Goal: Task Accomplishment & Management: Complete application form

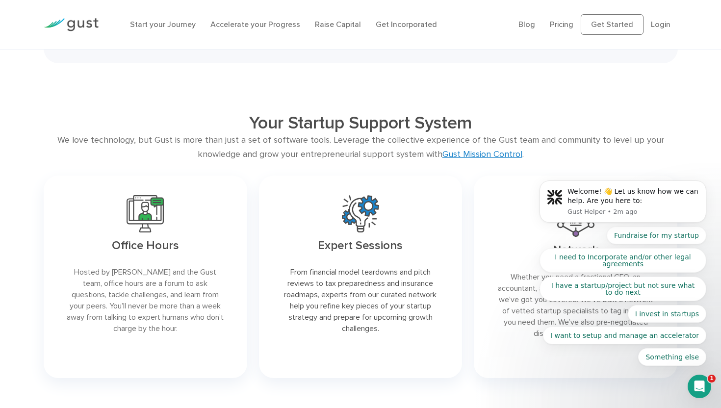
scroll to position [1870, 0]
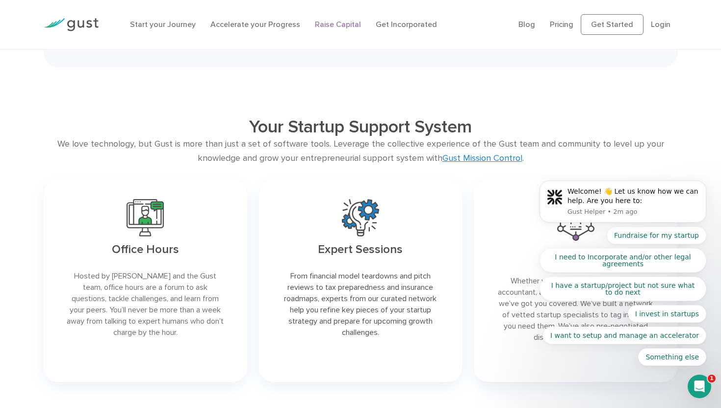
click at [334, 23] on link "Raise Capital" at bounding box center [338, 24] width 46 height 9
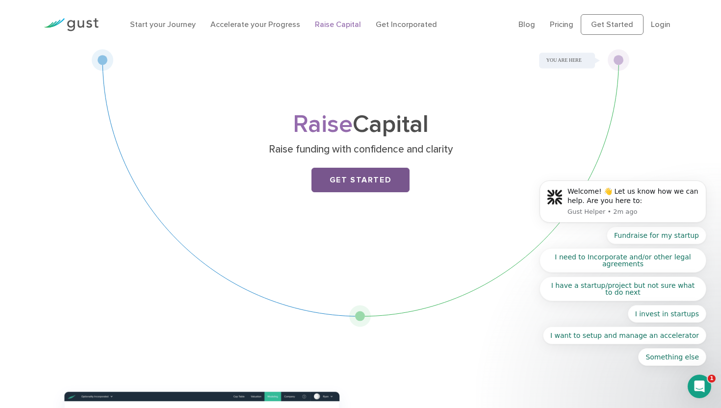
click at [343, 188] on link "Get Started" at bounding box center [360, 180] width 98 height 25
